Goal: Transaction & Acquisition: Book appointment/travel/reservation

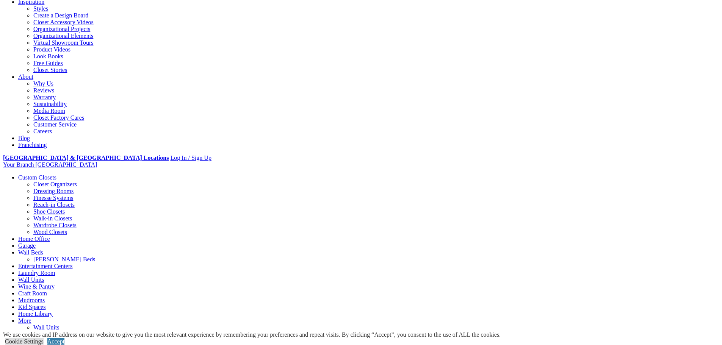
scroll to position [152, 0]
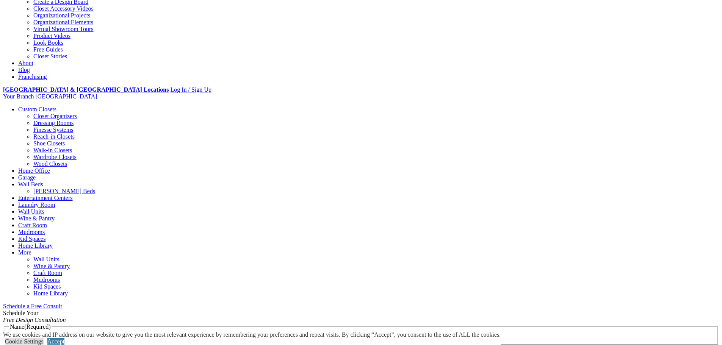
click at [62, 303] on span "Schedule a Free Consult (opens a dropdown menu)" at bounding box center [62, 306] width 0 height 6
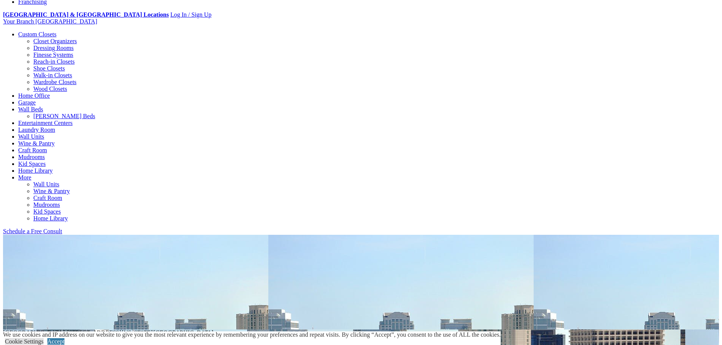
scroll to position [227, 0]
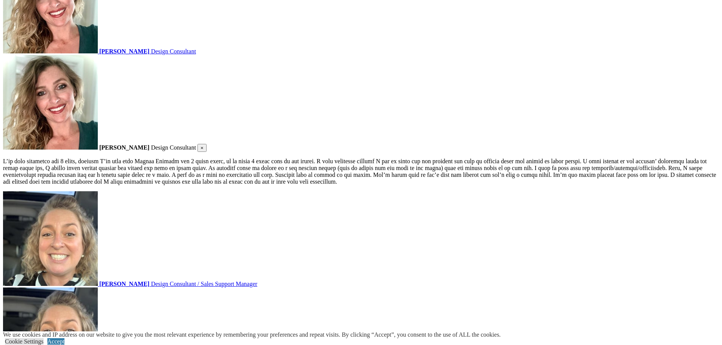
scroll to position [909, 0]
